Goal: Navigation & Orientation: Find specific page/section

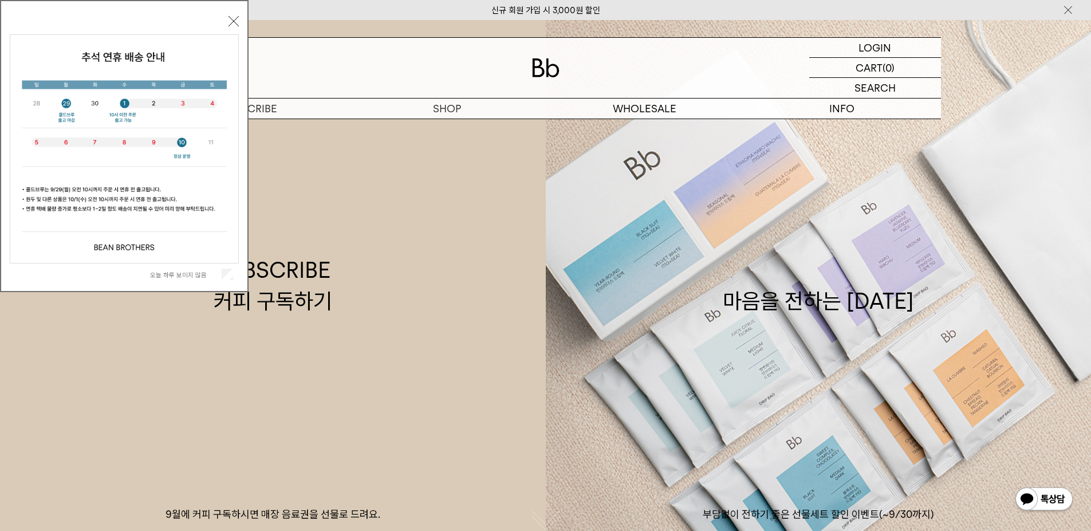
drag, startPoint x: 232, startPoint y: 22, endPoint x: 260, endPoint y: 143, distance: 124.5
click at [232, 22] on button "닫기" at bounding box center [234, 21] width 10 height 10
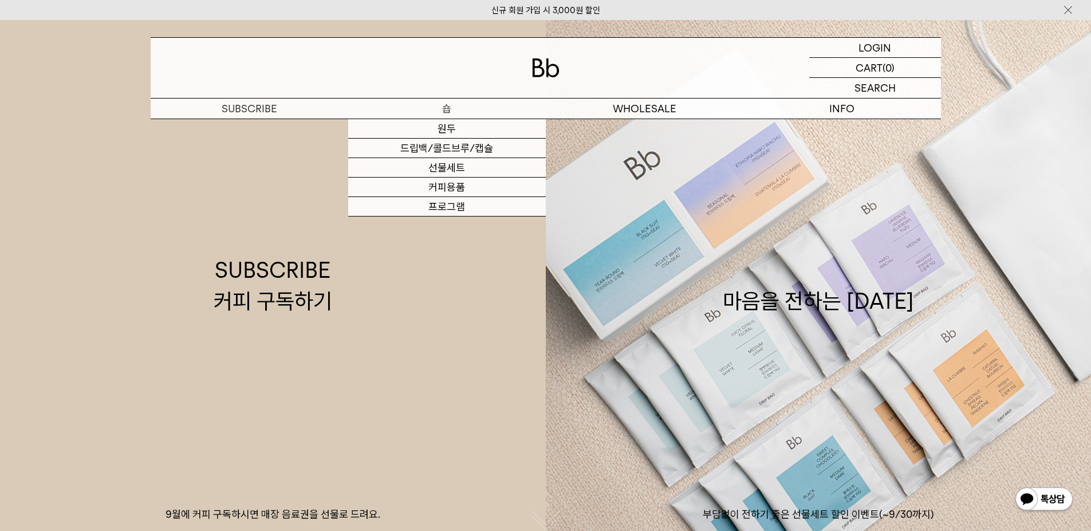
click at [437, 112] on p "숍" at bounding box center [447, 109] width 198 height 20
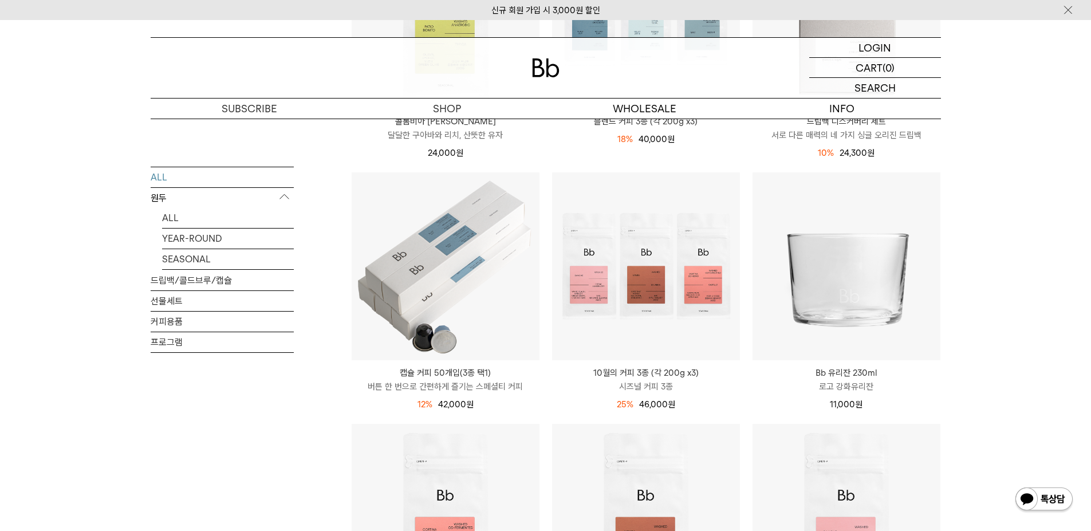
scroll to position [344, 0]
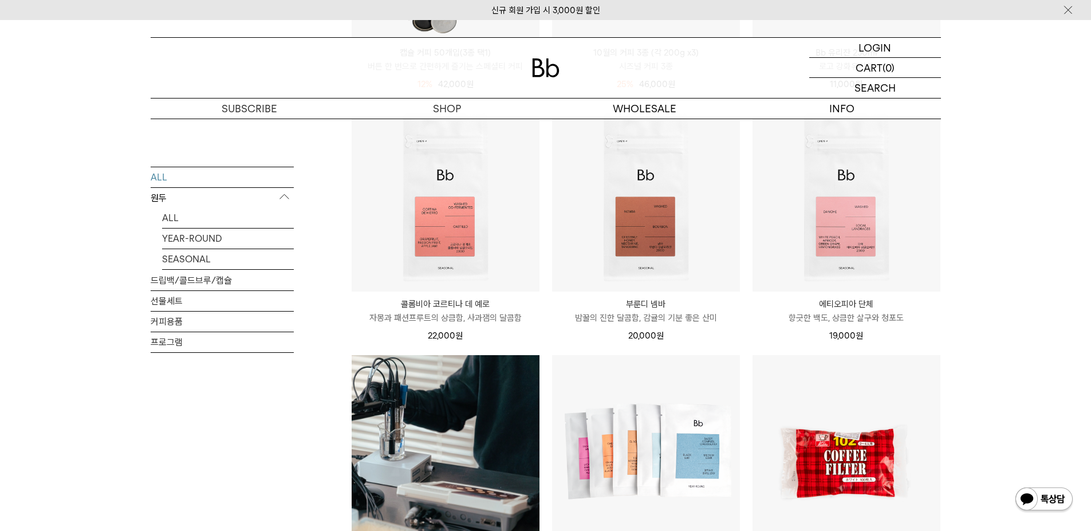
scroll to position [630, 0]
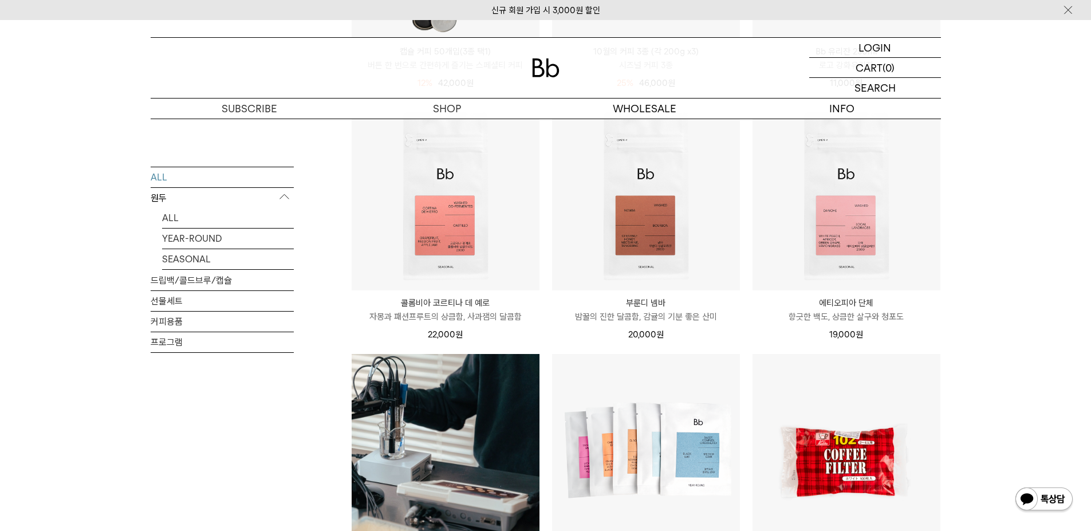
click at [1058, 292] on div "SHOP ALL 원두 ALL YEAR-ROUND SEASONAL 드립백/콜드브루/캡슐 선물세트 커피용품 프로그램 [PERSON_NAME] [P…" at bounding box center [545, 408] width 1091 height 1840
click at [1057, 292] on div "SHOP ALL 원두 ALL YEAR-ROUND SEASONAL 드립백/콜드브루/캡슐 선물세트 커피용품 프로그램 [PERSON_NAME] [P…" at bounding box center [545, 408] width 1091 height 1840
click at [1053, 293] on div "SHOP ALL 원두 ALL YEAR-ROUND SEASONAL 드립백/콜드브루/캡슐 선물세트 커피용품 프로그램 [PERSON_NAME] [P…" at bounding box center [545, 408] width 1091 height 1840
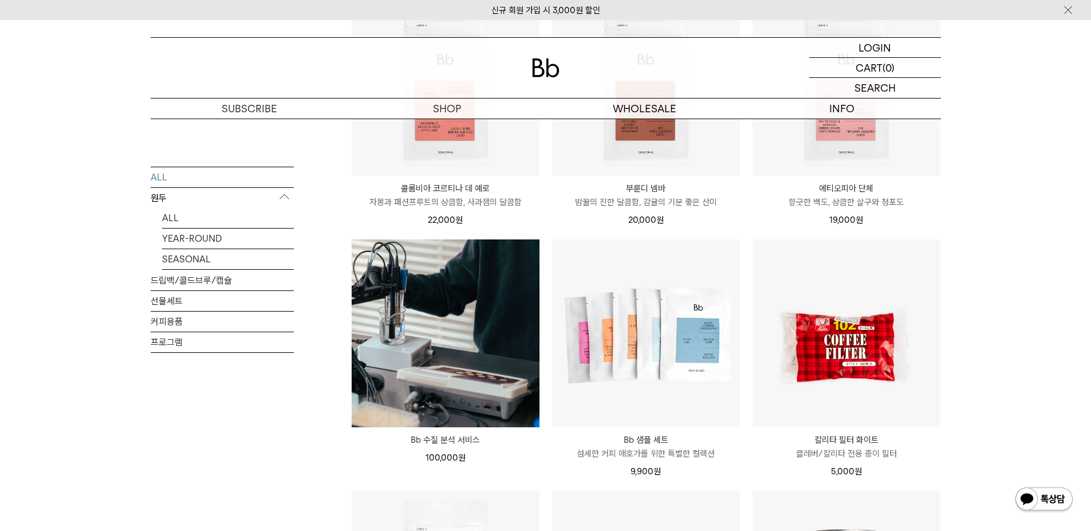
click at [1048, 298] on div "SHOP ALL 원두 ALL YEAR-ROUND SEASONAL 드립백/콜드브루/캡슐 선물세트 커피용품 프로그램 [PERSON_NAME] [P…" at bounding box center [545, 294] width 1091 height 1840
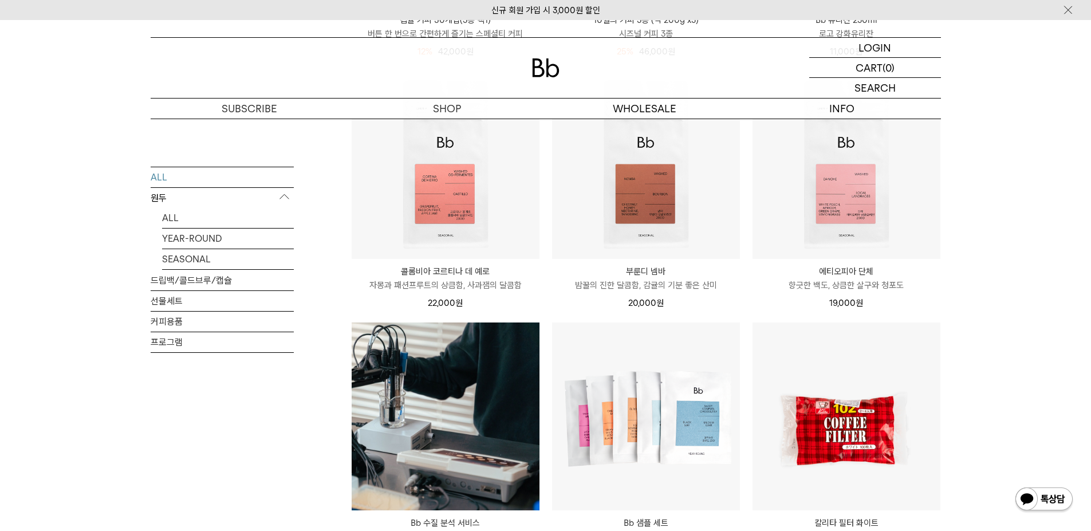
scroll to position [516, 0]
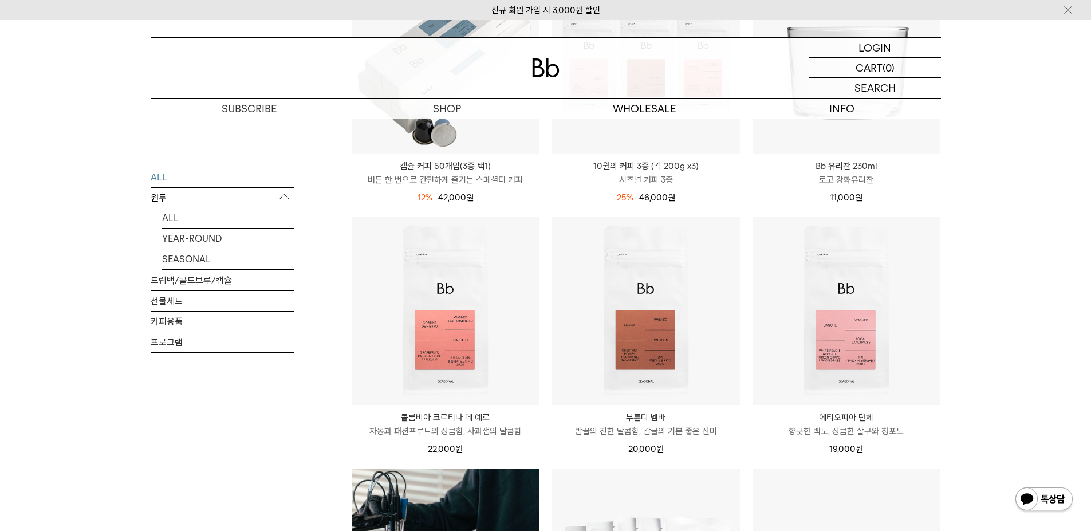
click at [1040, 257] on div "SHOP ALL 원두 ALL YEAR-ROUND SEASONAL 드립백/콜드브루/캡슐 선물세트 커피용품 프로그램 [PERSON_NAME] [P…" at bounding box center [545, 523] width 1091 height 1840
click at [1039, 254] on div "SHOP ALL 원두 ALL YEAR-ROUND SEASONAL 드립백/콜드브루/캡슐 선물세트 커피용품 프로그램 [PERSON_NAME] [P…" at bounding box center [545, 523] width 1091 height 1840
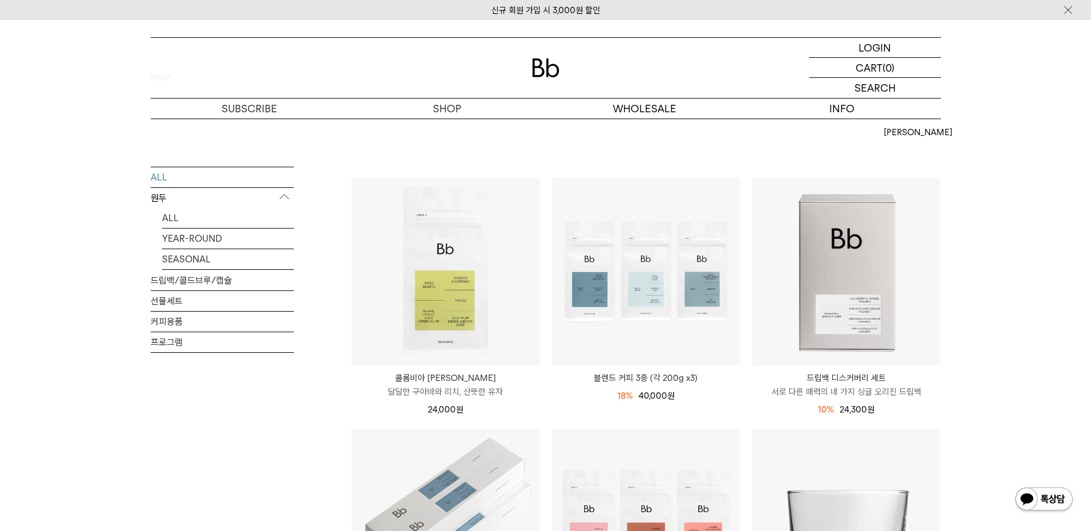
scroll to position [0, 0]
